Goal: Transaction & Acquisition: Download file/media

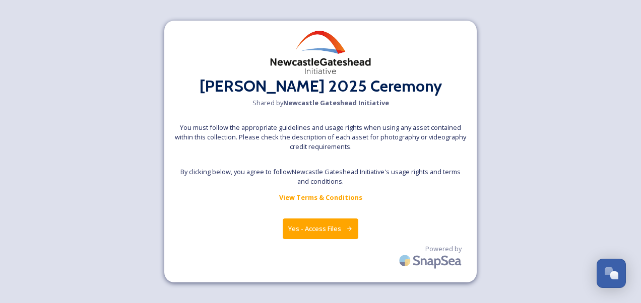
click at [318, 230] on button "Yes - Access Files" at bounding box center [321, 229] width 76 height 21
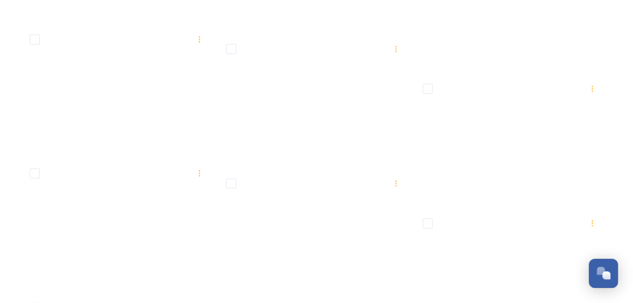
scroll to position [8540, 0]
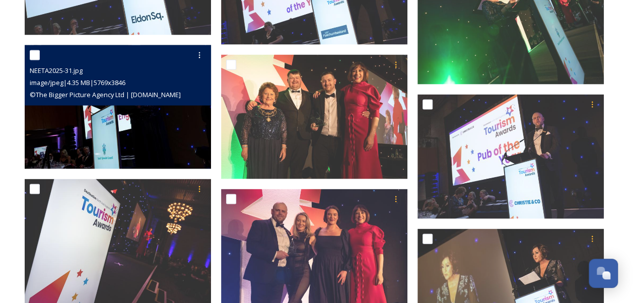
click at [128, 120] on img at bounding box center [118, 107] width 186 height 124
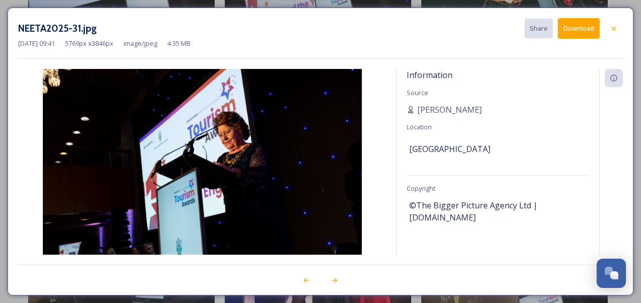
click at [578, 26] on button "Download" at bounding box center [578, 28] width 42 height 21
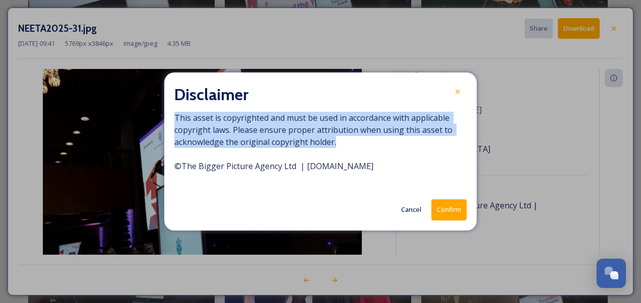
drag, startPoint x: 334, startPoint y: 145, endPoint x: 160, endPoint y: 114, distance: 177.5
click at [160, 114] on div "Disclaimer This asset is copyrighted and must be used in accordance with applic…" at bounding box center [320, 151] width 641 height 303
drag, startPoint x: 160, startPoint y: 114, endPoint x: 281, endPoint y: 135, distance: 123.2
copy span "This asset is copyrighted and must be used in accordance with applicable copyri…"
click at [447, 210] on button "Confirm" at bounding box center [448, 209] width 35 height 21
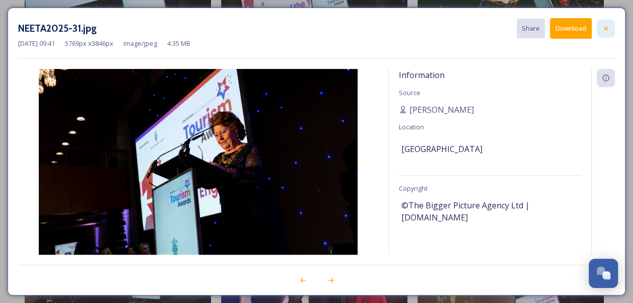
click at [606, 27] on icon at bounding box center [606, 28] width 4 height 4
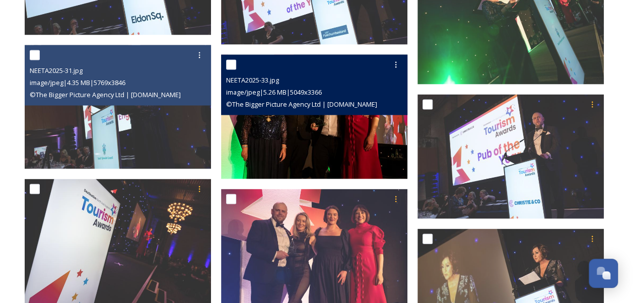
click at [315, 126] on img at bounding box center [314, 116] width 186 height 124
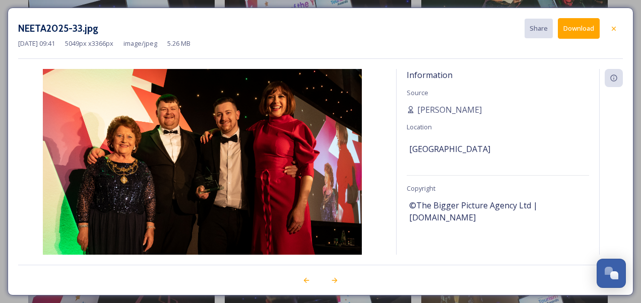
click at [573, 28] on button "Download" at bounding box center [578, 28] width 42 height 21
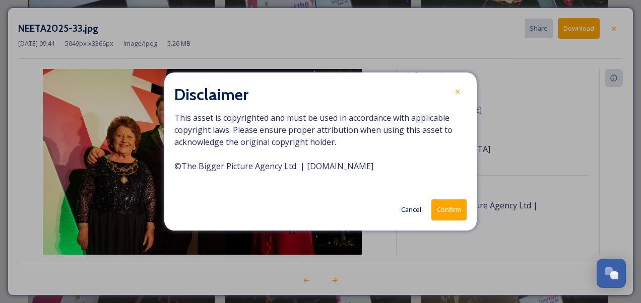
click at [449, 212] on button "Confirm" at bounding box center [448, 209] width 35 height 21
